Goal: Task Accomplishment & Management: Use online tool/utility

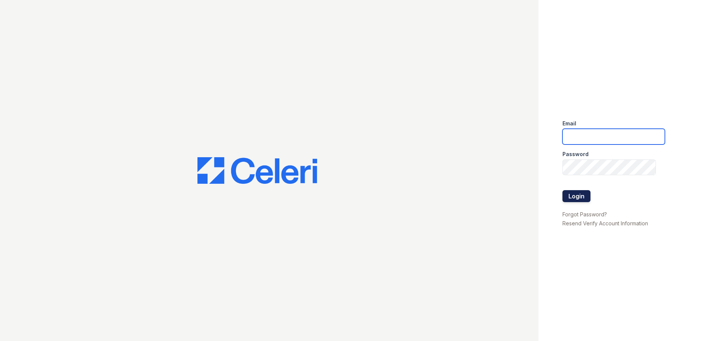
type input "[EMAIL_ADDRESS][DOMAIN_NAME]"
click at [580, 193] on button "Login" at bounding box center [576, 196] width 28 height 12
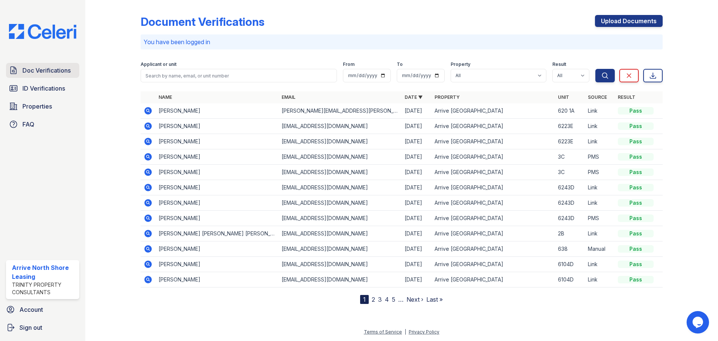
click at [74, 71] on link "Doc Verifications" at bounding box center [42, 70] width 73 height 15
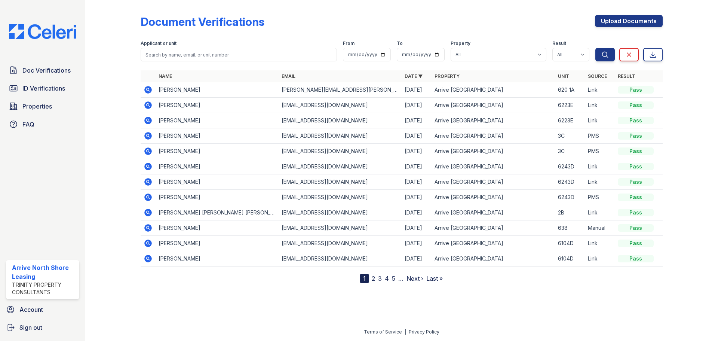
click at [34, 96] on div "Doc Verifications ID Verifications Properties FAQ" at bounding box center [42, 97] width 79 height 69
click at [35, 94] on link "ID Verifications" at bounding box center [42, 88] width 73 height 15
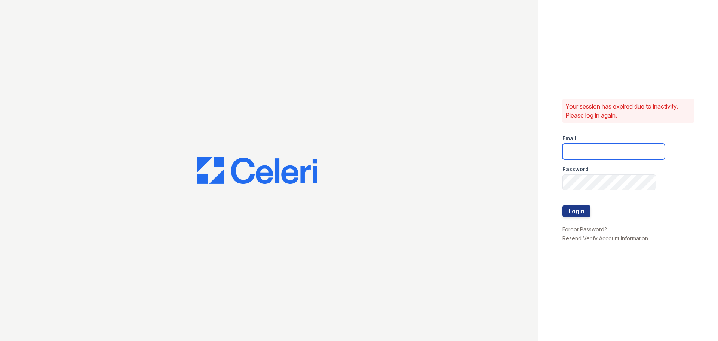
type input "[EMAIL_ADDRESS][DOMAIN_NAME]"
drag, startPoint x: 557, startPoint y: 211, endPoint x: 567, endPoint y: 212, distance: 9.4
click at [563, 211] on div "Your session has expired due to inactivity. Please log in again. Email arriveno…" at bounding box center [627, 170] width 179 height 341
click at [571, 212] on button "Login" at bounding box center [576, 211] width 28 height 12
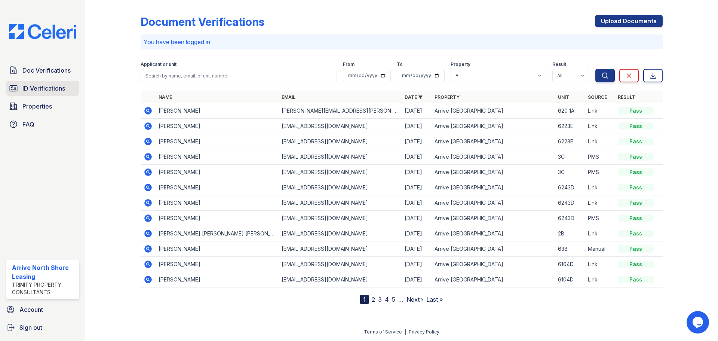
click at [38, 85] on span "ID Verifications" at bounding box center [43, 88] width 43 height 9
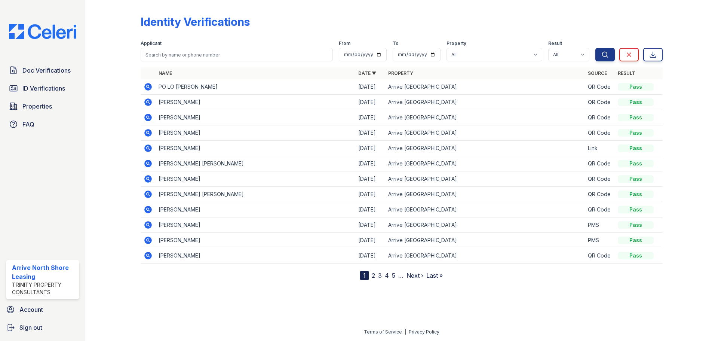
click at [148, 86] on icon at bounding box center [148, 86] width 2 height 2
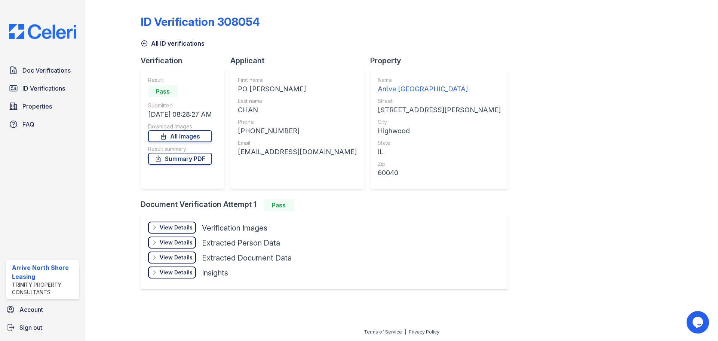
click at [156, 230] on icon at bounding box center [154, 227] width 6 height 6
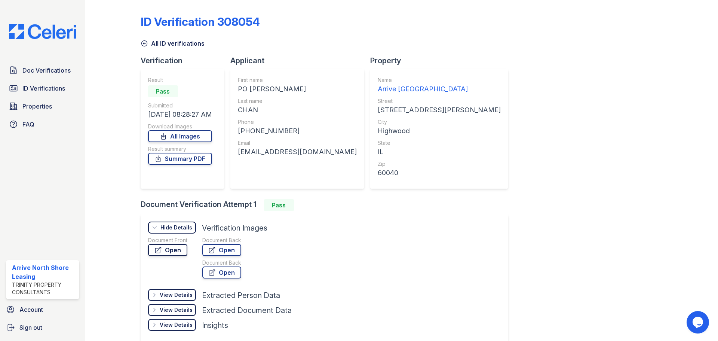
click at [168, 248] on link "Open" at bounding box center [167, 250] width 39 height 12
